Goal: Task Accomplishment & Management: Manage account settings

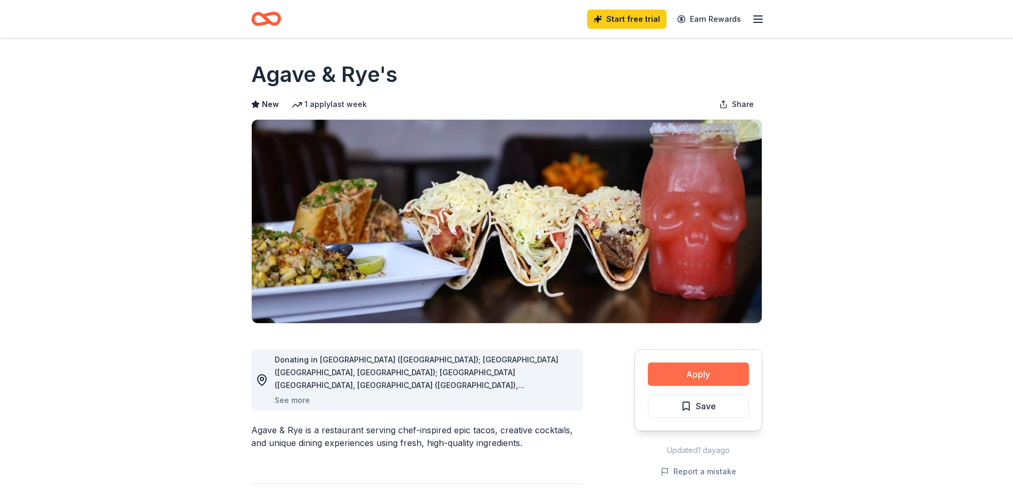
click at [723, 372] on button "Apply" at bounding box center [698, 373] width 101 height 23
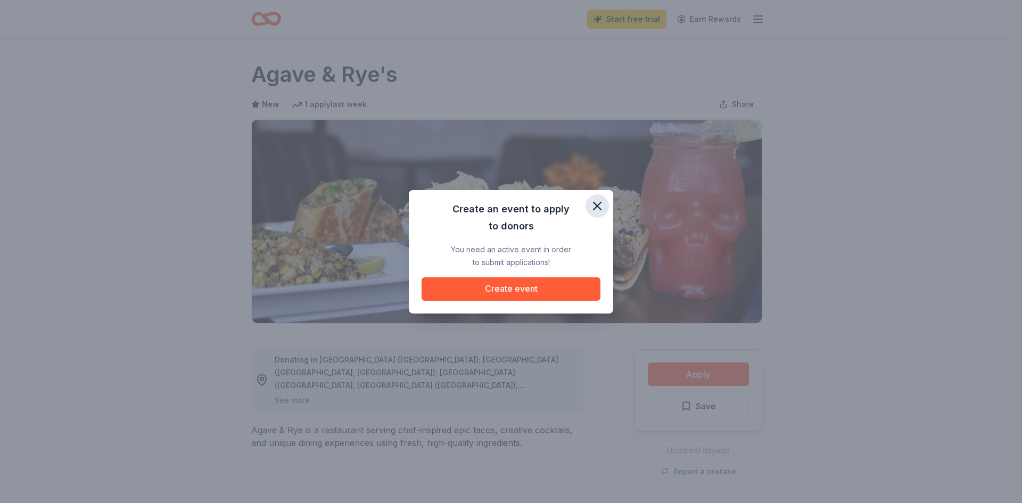
click at [601, 203] on icon "button" at bounding box center [597, 206] width 15 height 15
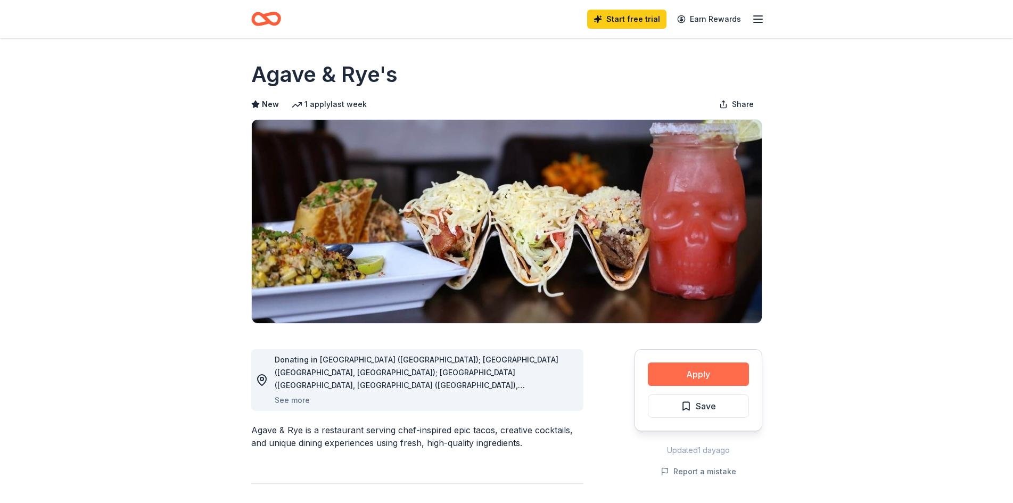
click at [683, 373] on button "Apply" at bounding box center [698, 373] width 101 height 23
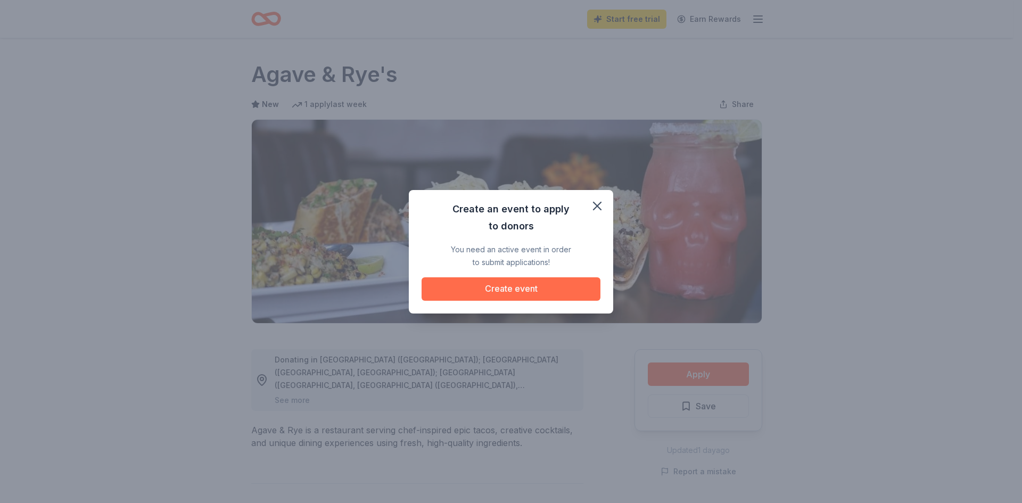
click at [519, 295] on button "Create event" at bounding box center [510, 288] width 179 height 23
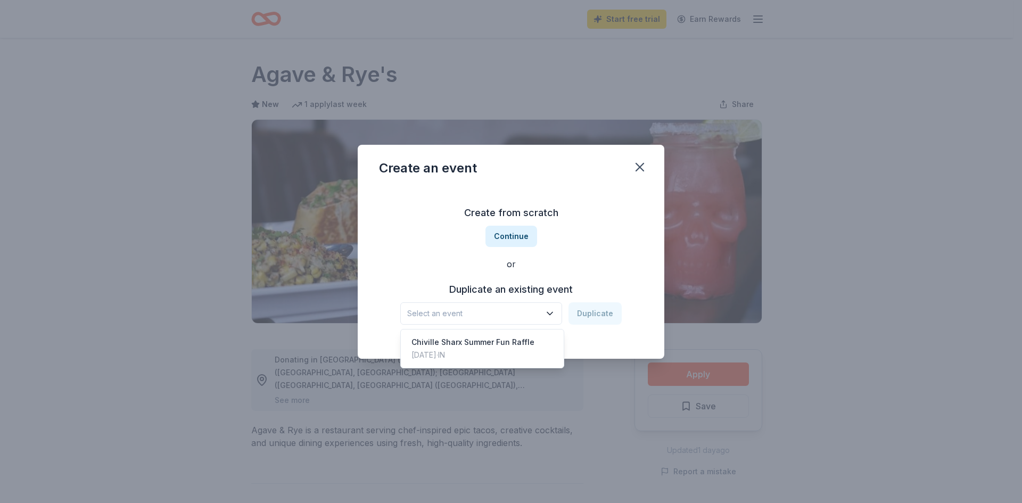
click at [525, 312] on span "Select an event" at bounding box center [473, 313] width 133 height 13
click at [515, 236] on div "Create from scratch Continue or Duplicate an existing event Select an event Dup…" at bounding box center [511, 264] width 264 height 154
click at [639, 168] on icon "button" at bounding box center [639, 166] width 7 height 7
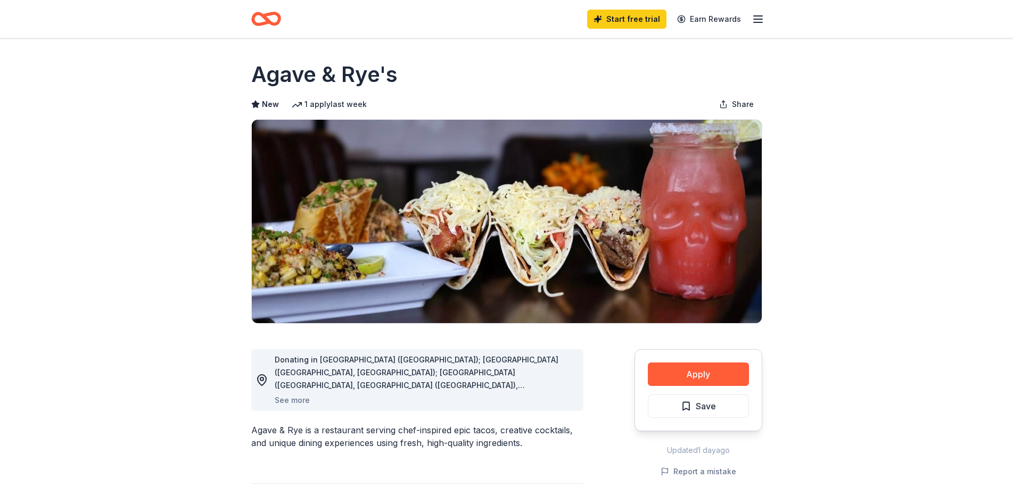
click at [770, 13] on div "Start free trial Earn Rewards" at bounding box center [506, 19] width 545 height 38
click at [753, 19] on icon "button" at bounding box center [757, 19] width 13 height 13
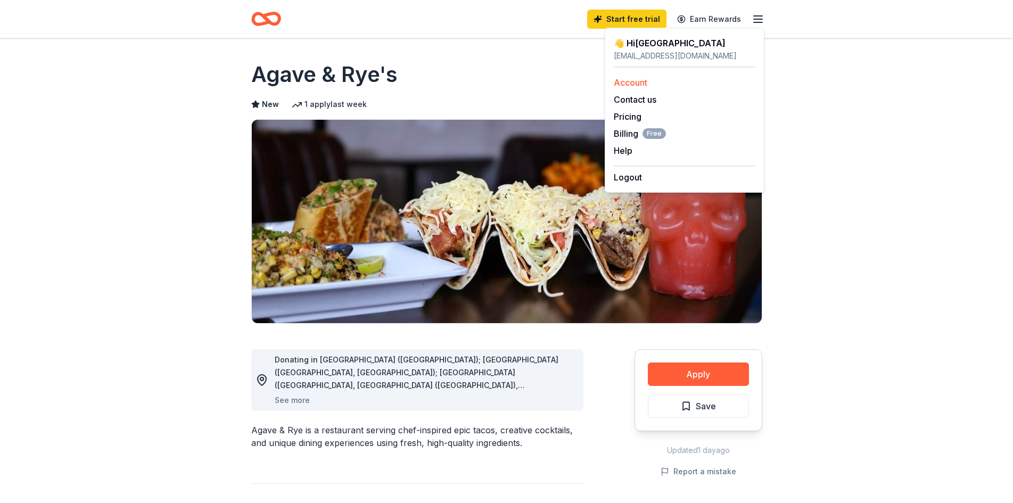
click at [644, 84] on link "Account" at bounding box center [631, 82] width 34 height 11
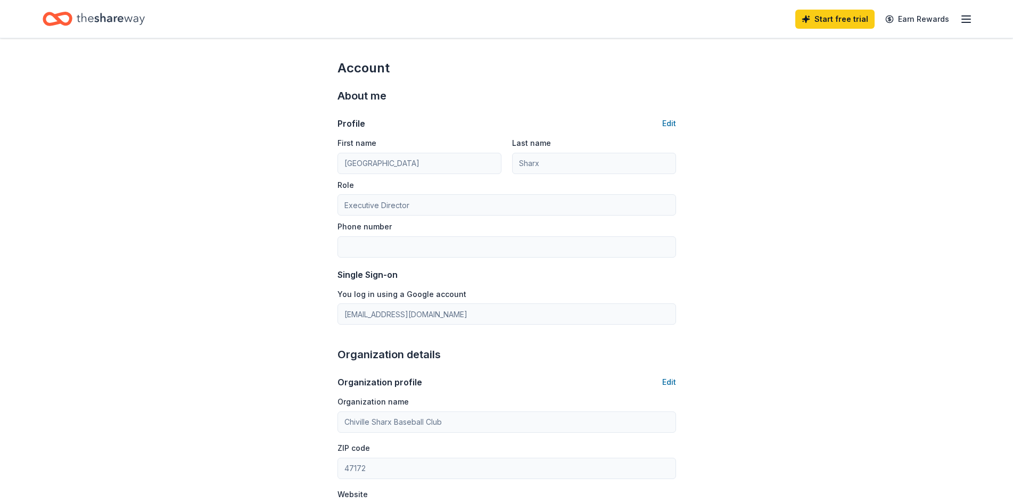
click at [976, 13] on div "Start free trial Earn Rewards" at bounding box center [506, 19] width 1013 height 38
click at [968, 18] on icon "button" at bounding box center [966, 19] width 13 height 13
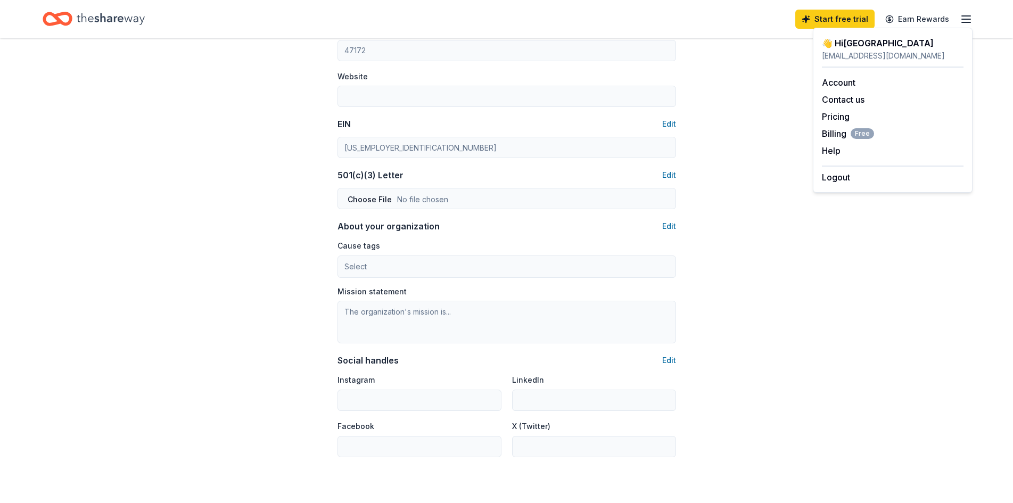
scroll to position [443, 0]
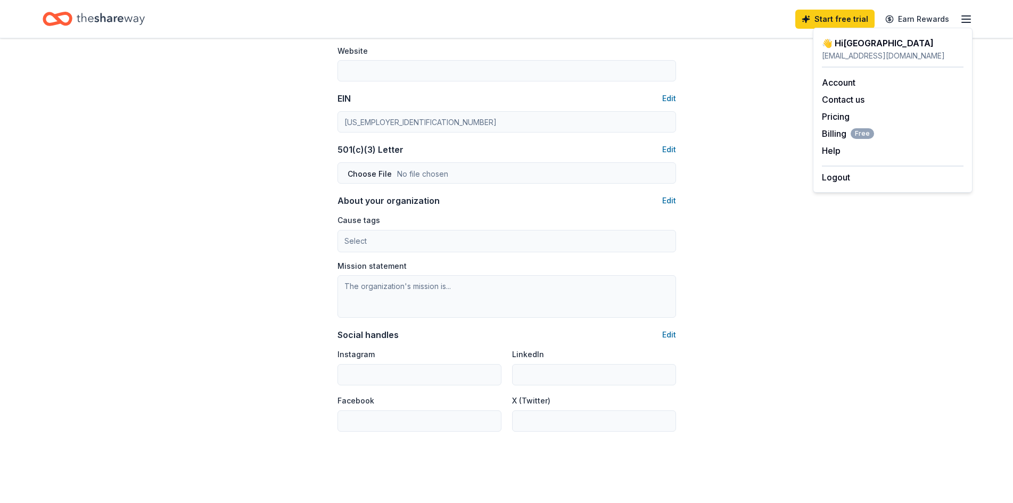
click at [743, 170] on div "Account About me Profile Edit First name [PERSON_NAME] Last name Sharx Role Exe…" at bounding box center [506, 52] width 1013 height 915
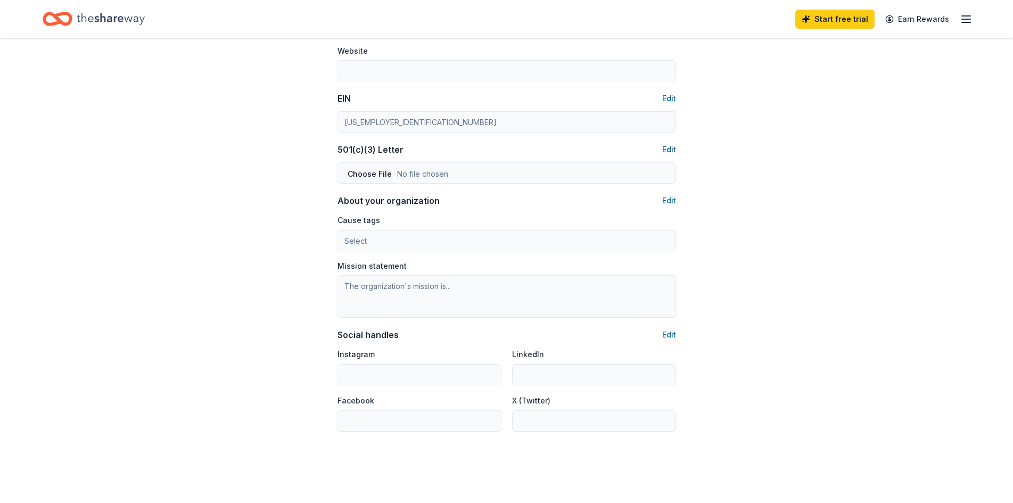
click at [671, 151] on button "Edit" at bounding box center [669, 149] width 14 height 13
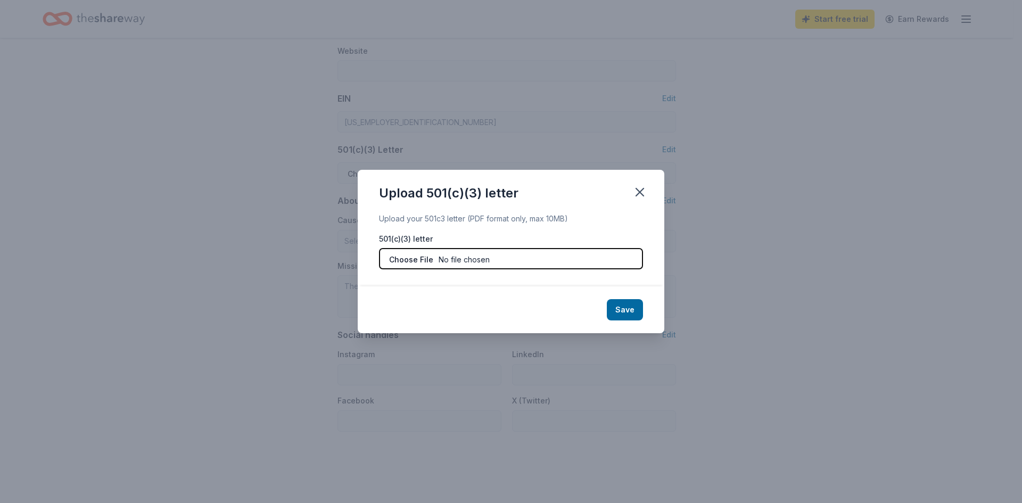
click at [518, 261] on input "file" at bounding box center [511, 258] width 264 height 21
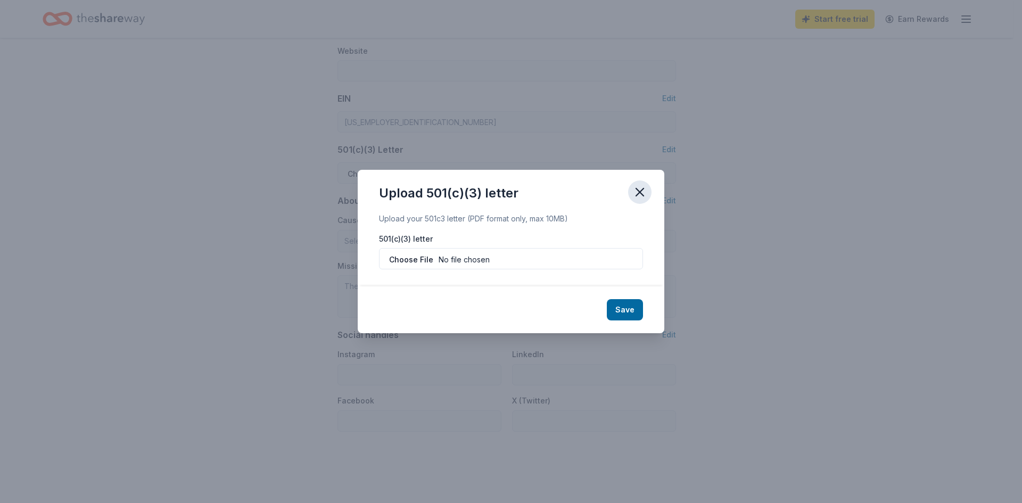
click at [647, 192] on icon "button" at bounding box center [639, 192] width 15 height 15
